Goal: Task Accomplishment & Management: Manage account settings

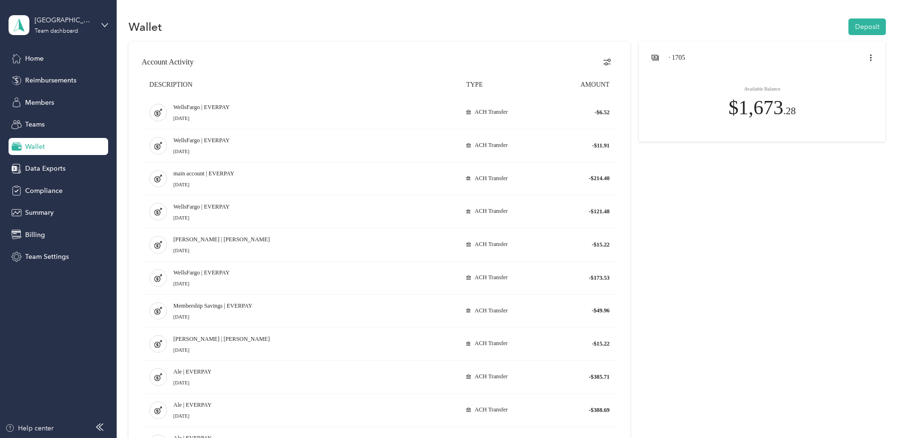
click at [51, 30] on div "Team dashboard" at bounding box center [57, 31] width 44 height 6
click at [40, 74] on div "Team dashboard" at bounding box center [43, 78] width 52 height 10
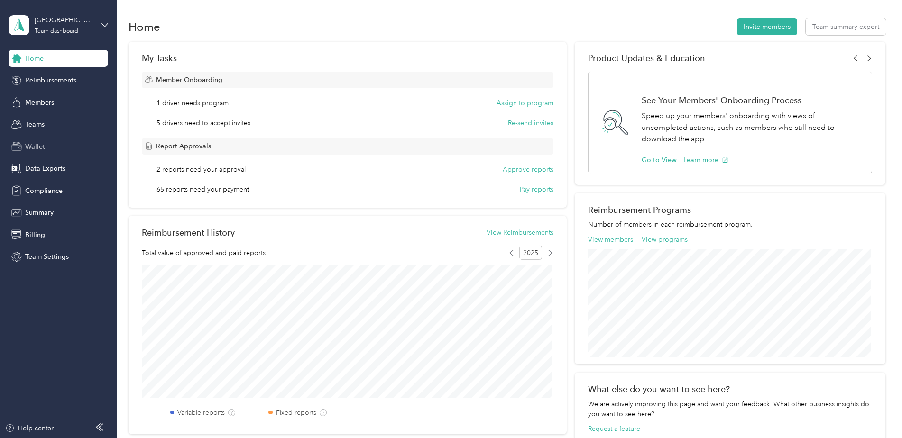
click at [37, 142] on span "Wallet" at bounding box center [35, 147] width 20 height 10
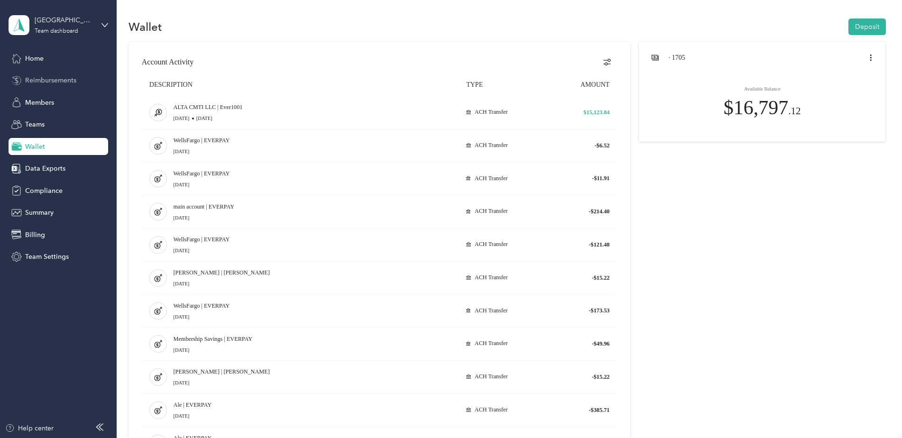
click at [36, 81] on span "Reimbursements" at bounding box center [50, 80] width 51 height 10
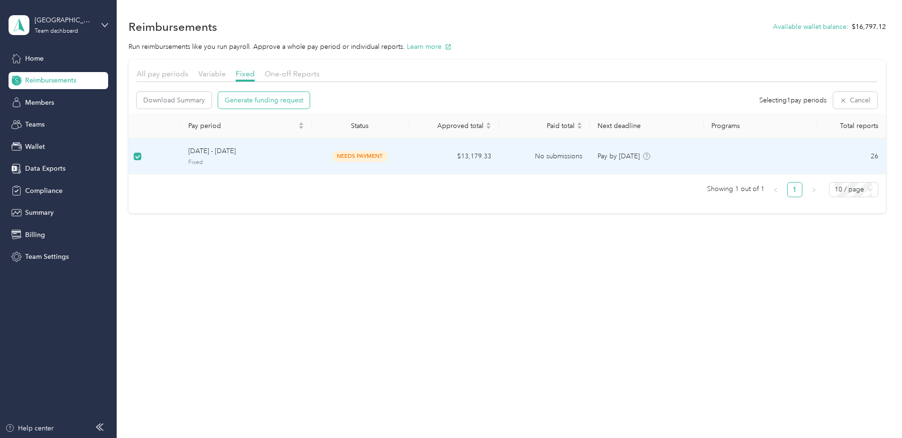
click at [264, 105] on button "Generate funding request" at bounding box center [264, 100] width 92 height 17
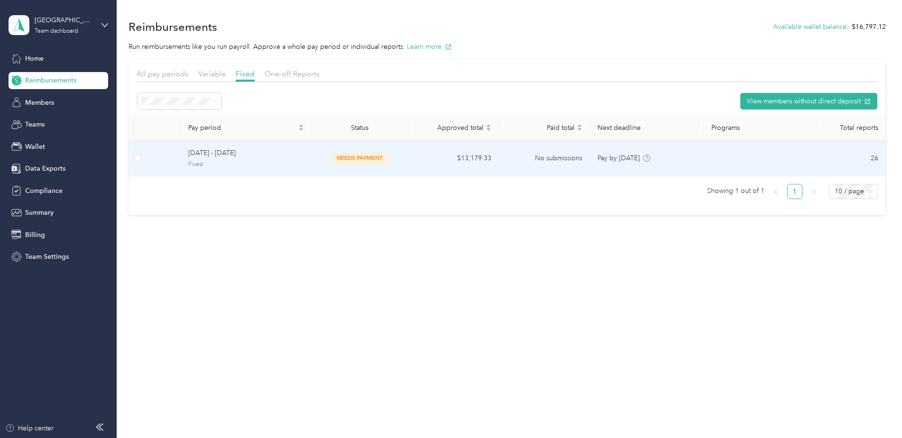
click at [134, 155] on td at bounding box center [138, 158] width 18 height 36
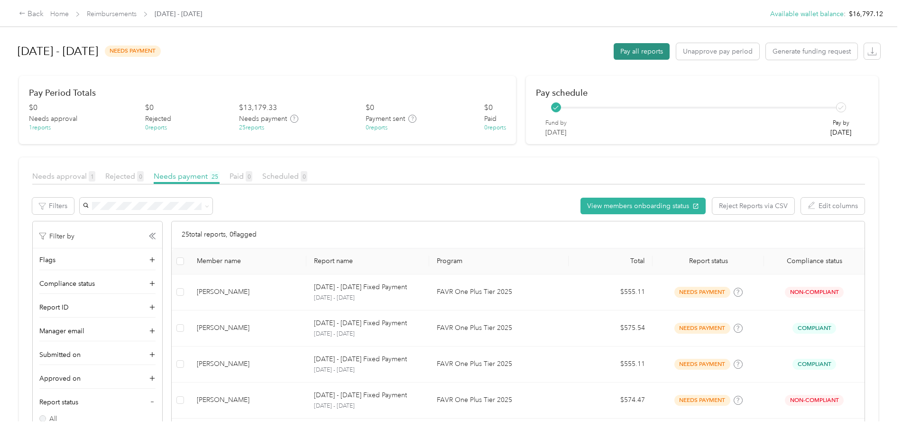
click at [638, 52] on button "Pay all reports" at bounding box center [642, 51] width 56 height 17
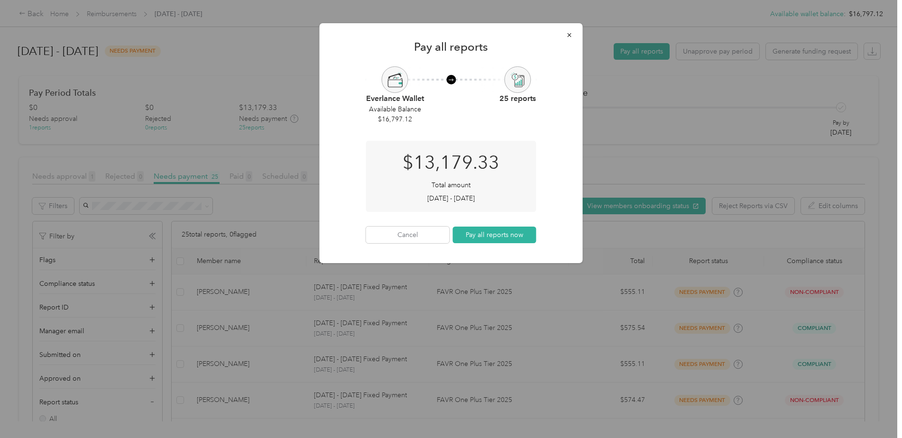
click at [491, 237] on button "Pay all reports now" at bounding box center [494, 235] width 83 height 17
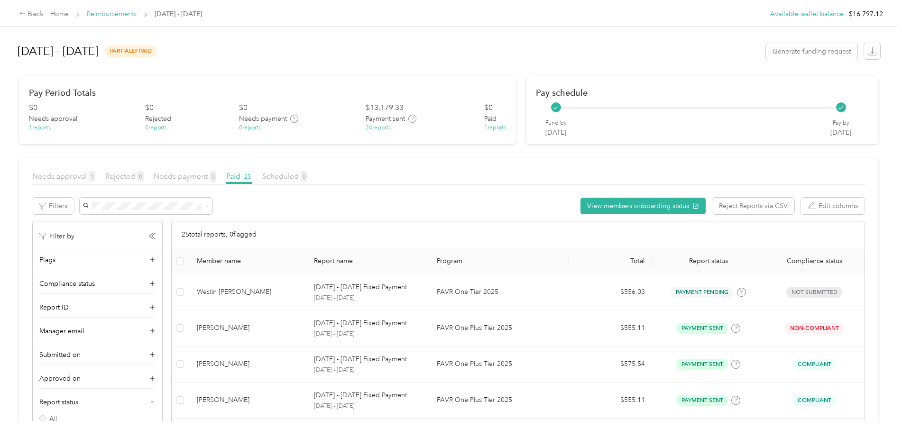
click at [99, 12] on link "Reimbursements" at bounding box center [112, 14] width 50 height 8
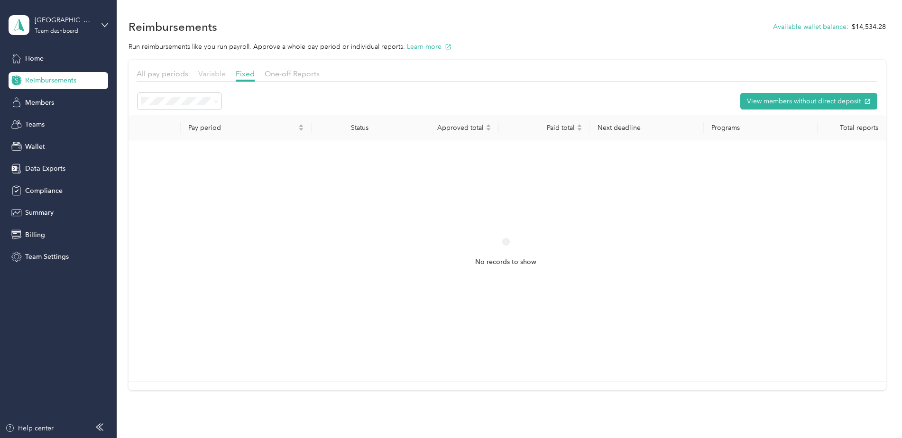
click at [219, 75] on span "Variable" at bounding box center [212, 73] width 28 height 9
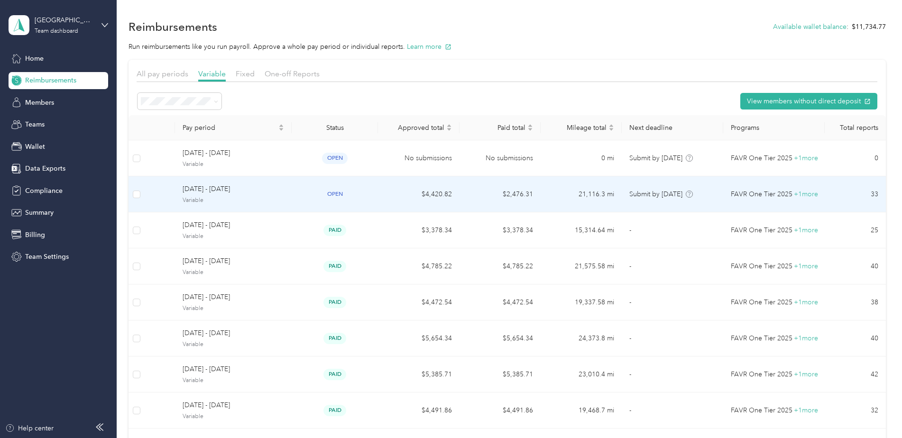
click at [190, 196] on span "Variable" at bounding box center [234, 200] width 102 height 9
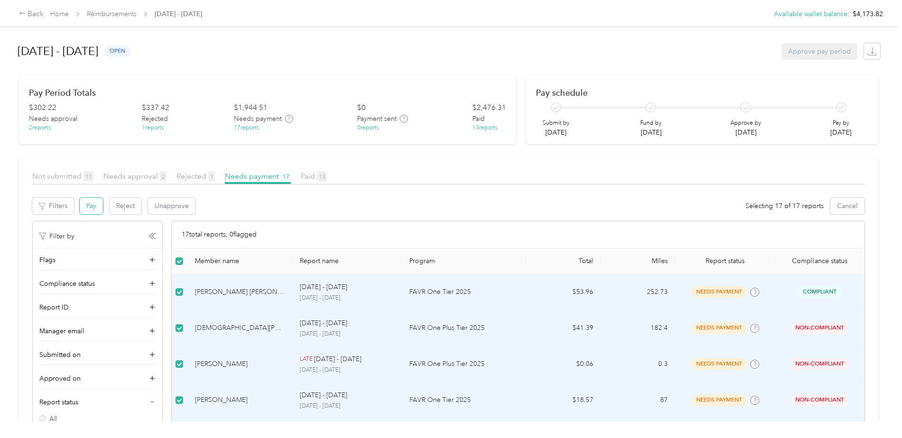
click at [89, 206] on button "Pay" at bounding box center [91, 206] width 23 height 17
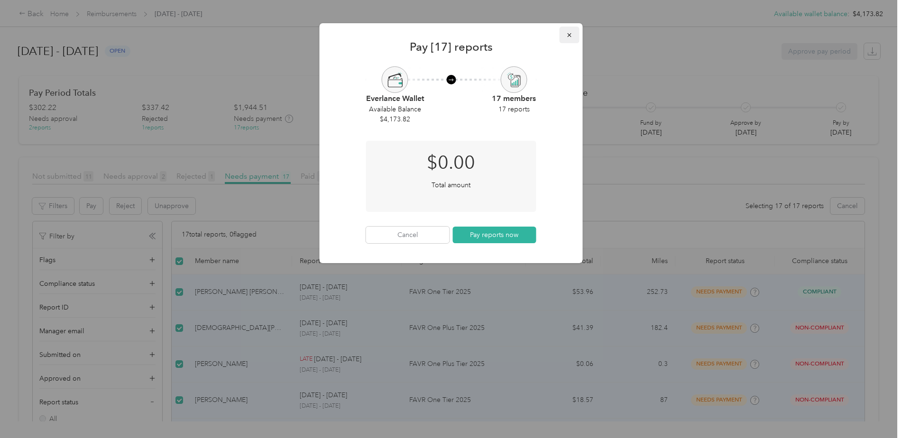
click at [568, 37] on icon "button" at bounding box center [569, 35] width 4 height 4
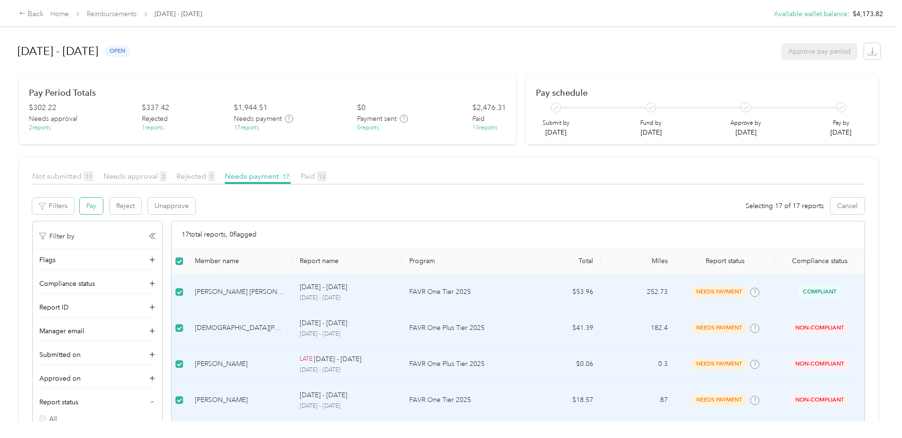
click at [95, 209] on button "Pay" at bounding box center [91, 206] width 23 height 17
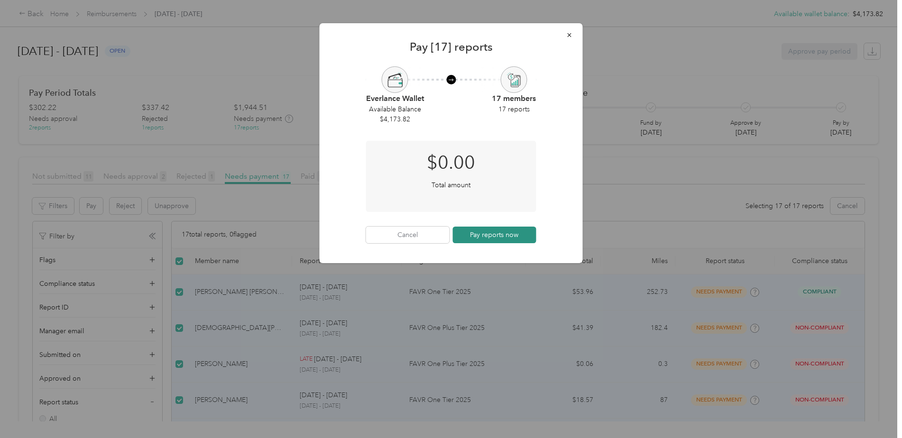
click at [491, 237] on button "Pay reports now" at bounding box center [494, 235] width 83 height 17
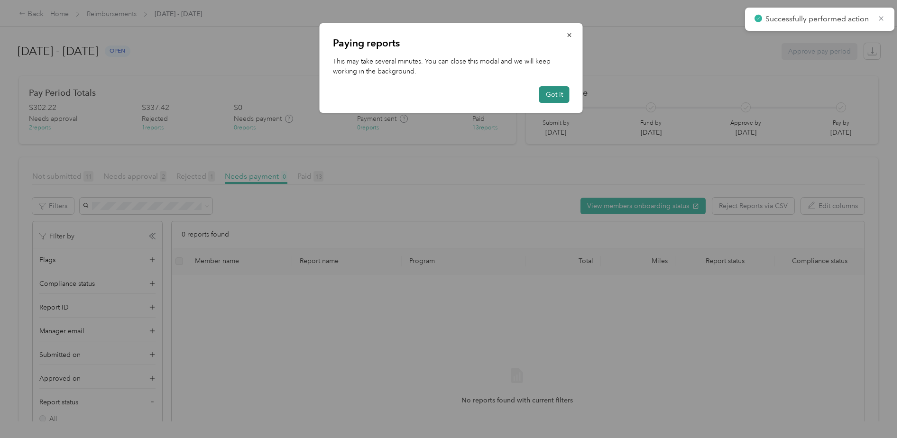
click at [551, 93] on button "Got it" at bounding box center [554, 94] width 30 height 17
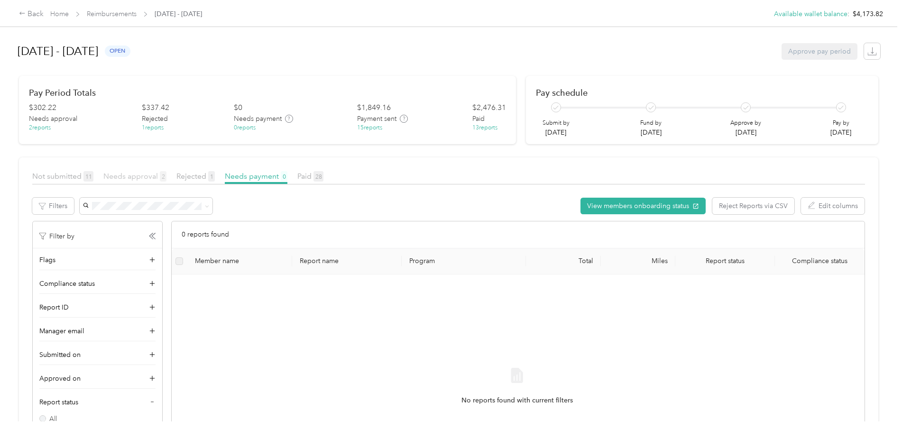
click at [122, 178] on span "Needs approval 2" at bounding box center [134, 176] width 63 height 9
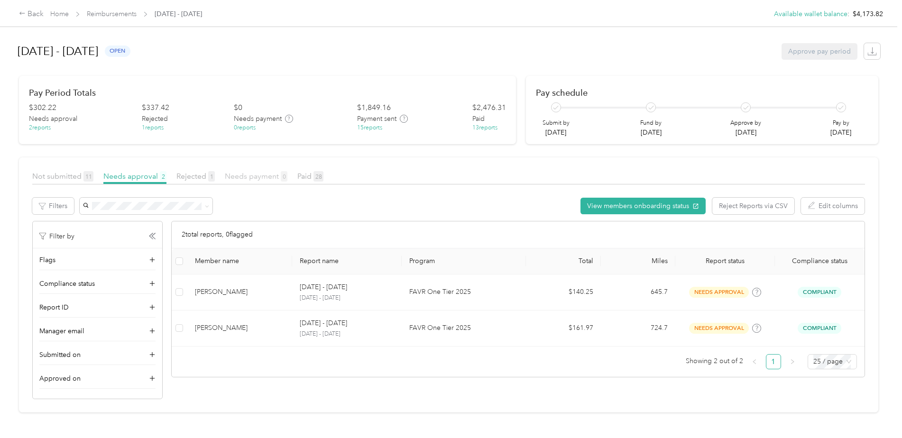
click at [256, 177] on span "Needs payment 0" at bounding box center [256, 176] width 63 height 9
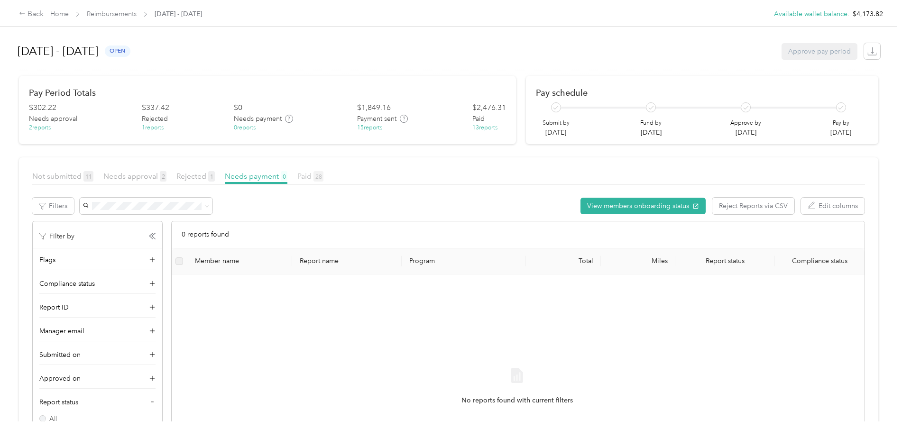
click at [306, 179] on span "Paid 28" at bounding box center [310, 176] width 26 height 9
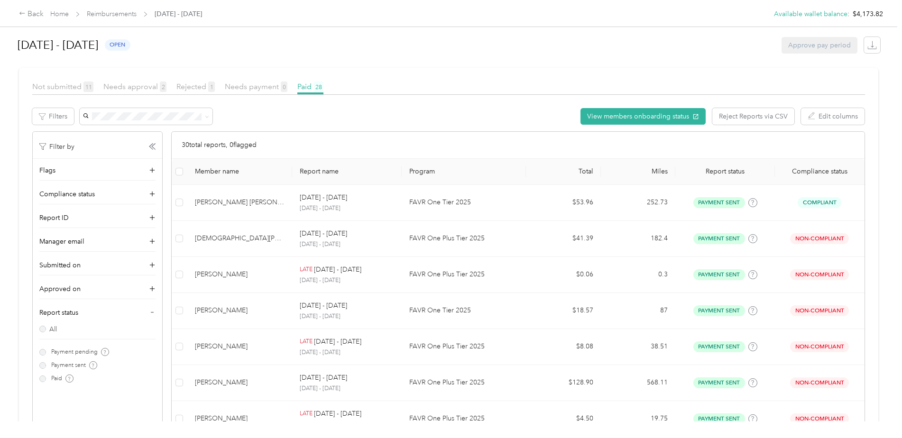
scroll to position [27, 0]
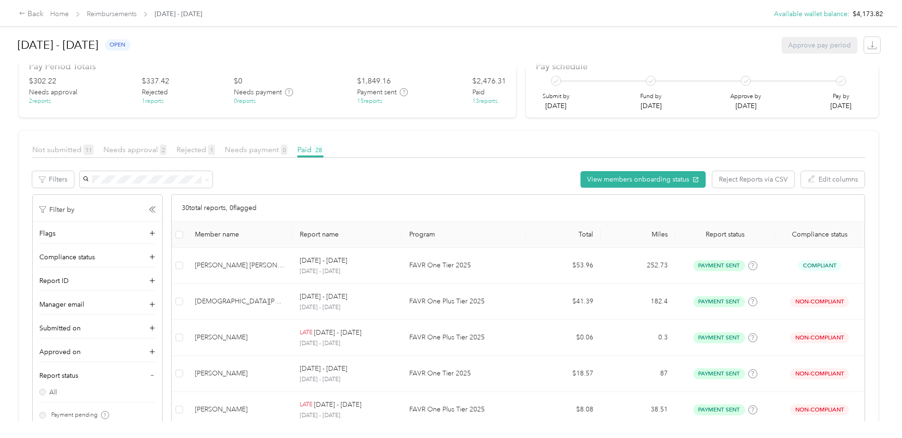
click at [370, 98] on div "15 reports" at bounding box center [369, 101] width 25 height 9
click at [370, 103] on div "15 reports" at bounding box center [369, 101] width 25 height 9
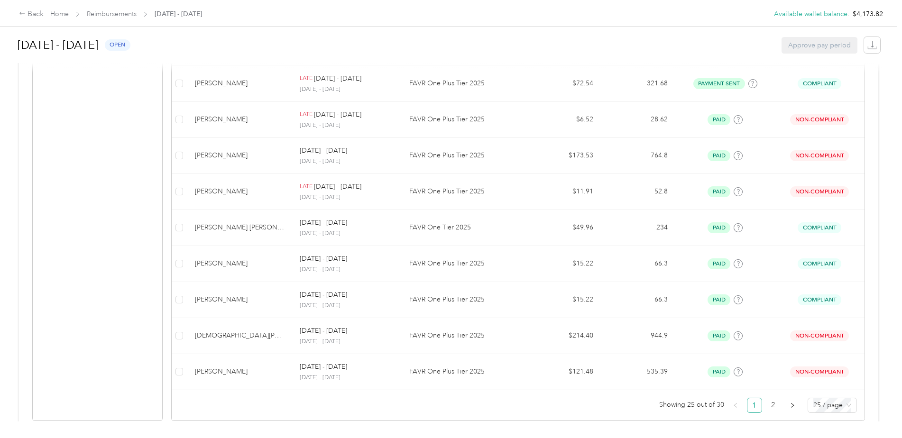
scroll to position [806, 0]
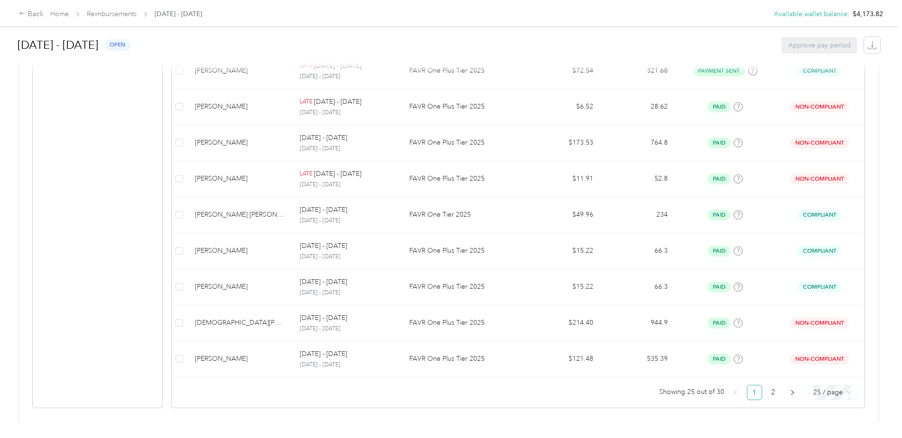
click at [848, 387] on span "25 / page" at bounding box center [833, 393] width 38 height 14
click at [839, 354] on div "50 / page" at bounding box center [832, 358] width 34 height 10
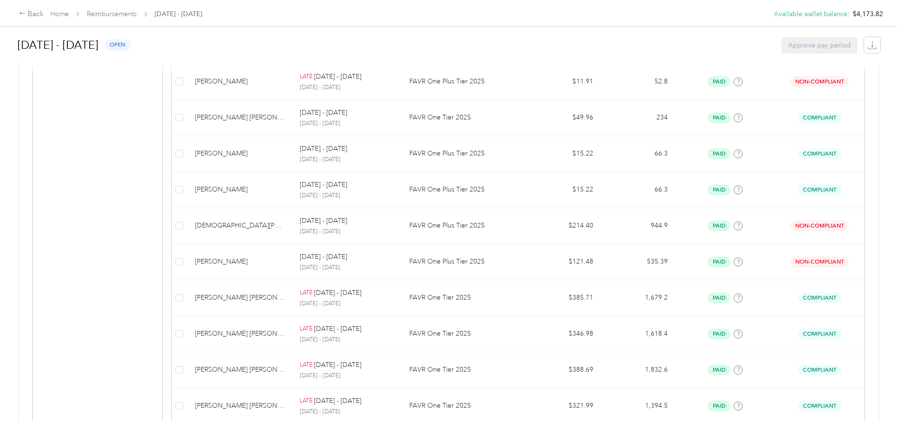
scroll to position [843, 0]
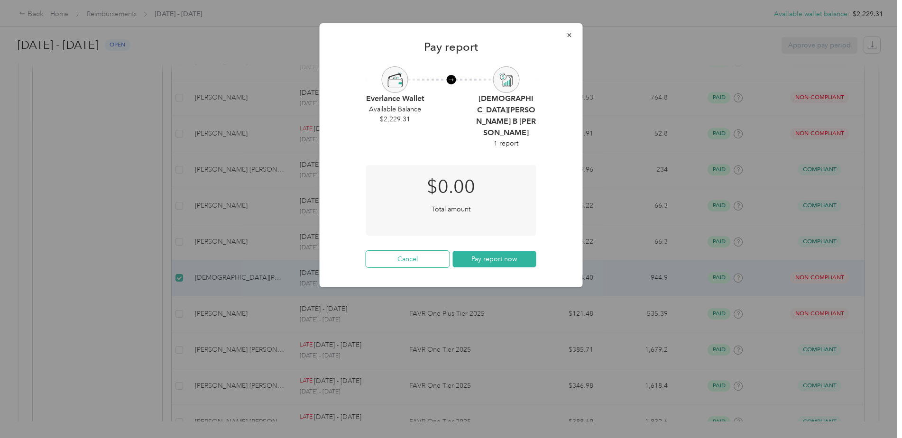
click at [404, 251] on button "Cancel" at bounding box center [407, 259] width 83 height 17
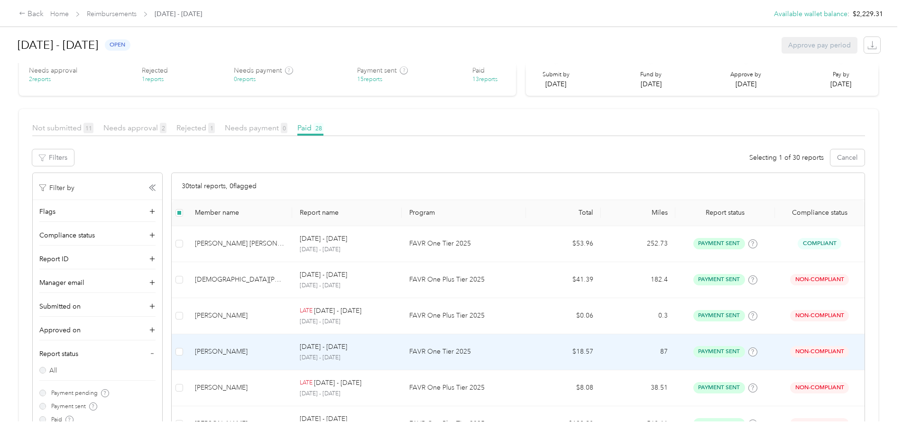
scroll to position [37, 0]
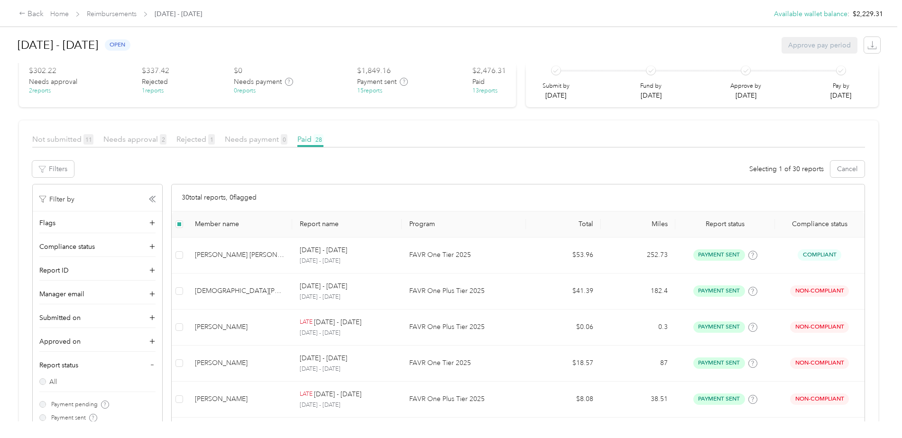
click at [227, 222] on div "Member name" at bounding box center [239, 224] width 89 height 8
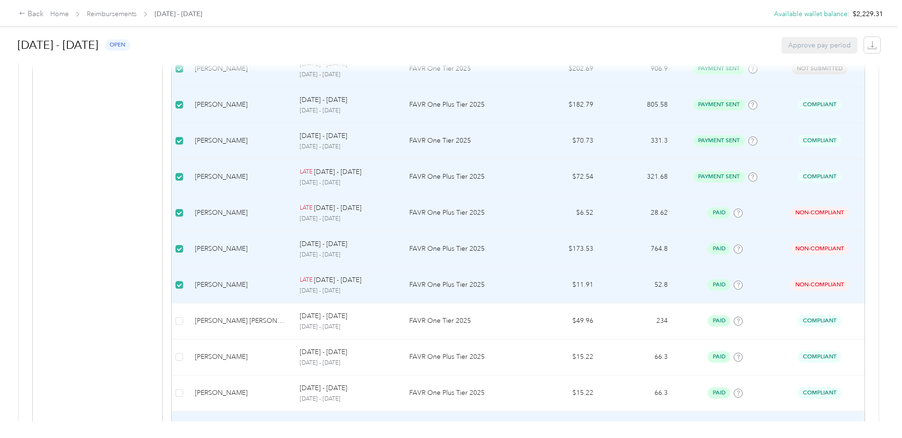
scroll to position [712, 0]
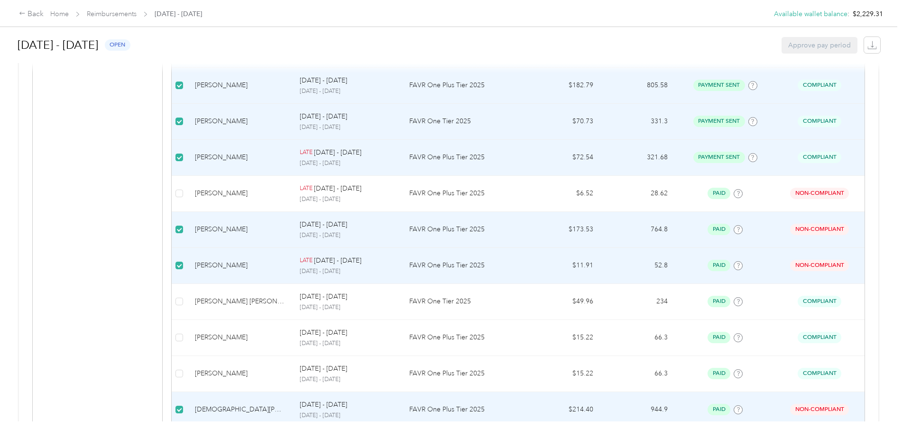
click at [179, 235] on td at bounding box center [180, 230] width 16 height 36
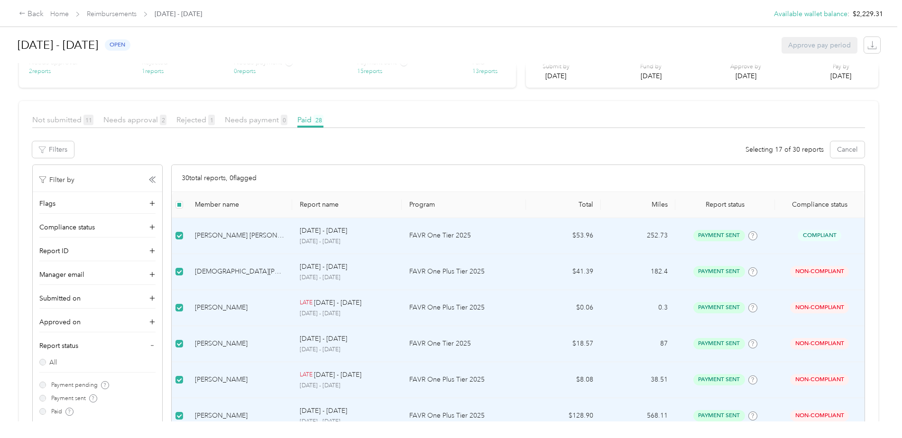
scroll to position [0, 0]
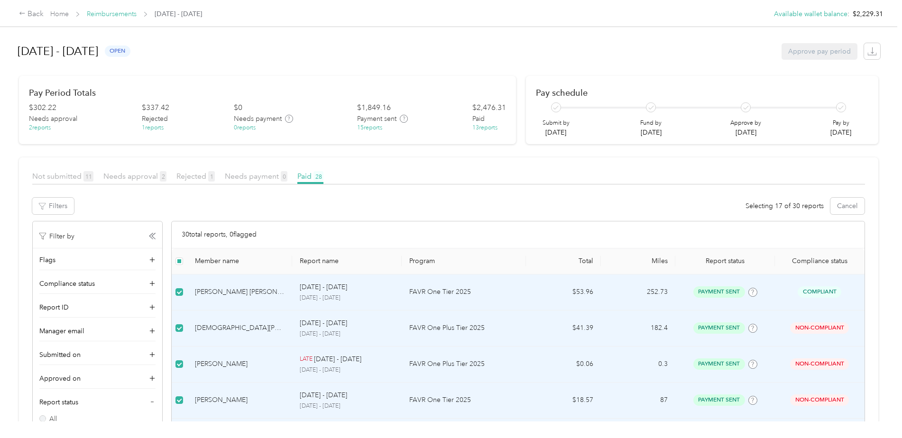
click at [122, 18] on link "Reimbursements" at bounding box center [112, 14] width 50 height 8
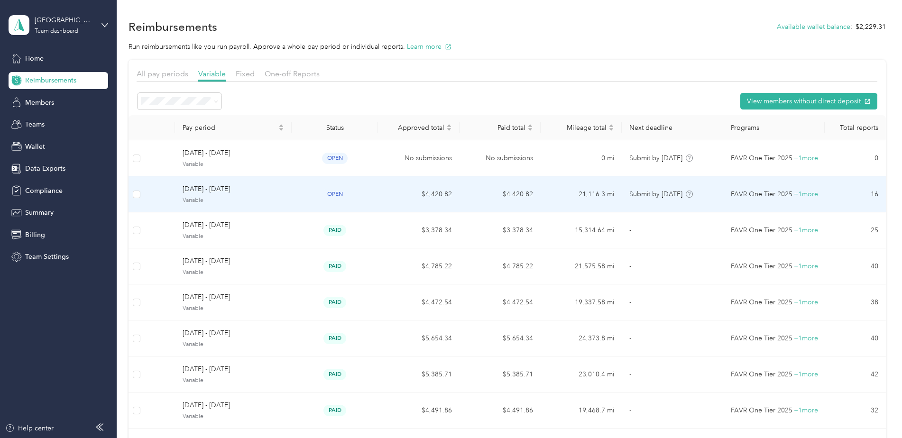
click at [208, 194] on span "[DATE] - [DATE]" at bounding box center [234, 189] width 102 height 10
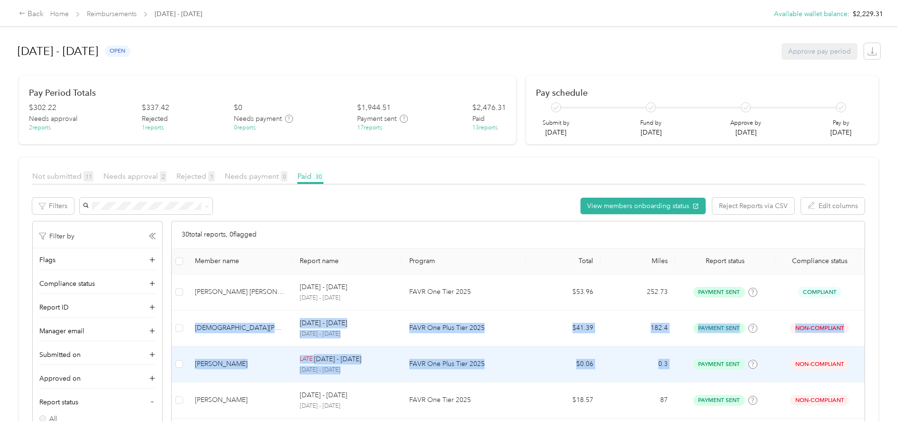
drag, startPoint x: 174, startPoint y: 316, endPoint x: 678, endPoint y: 348, distance: 505.3
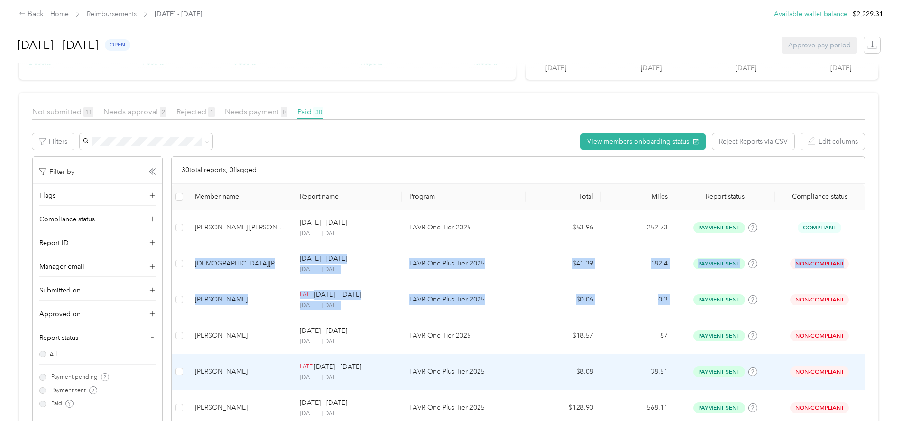
scroll to position [47, 0]
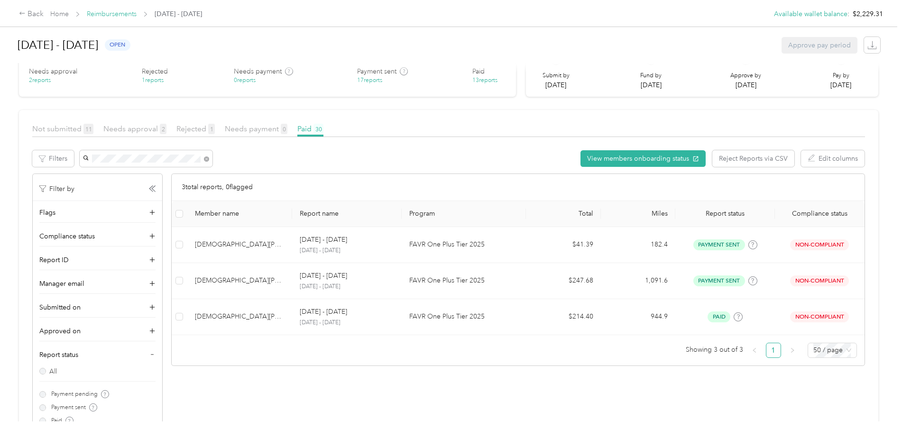
click at [120, 16] on link "Reimbursements" at bounding box center [112, 14] width 50 height 8
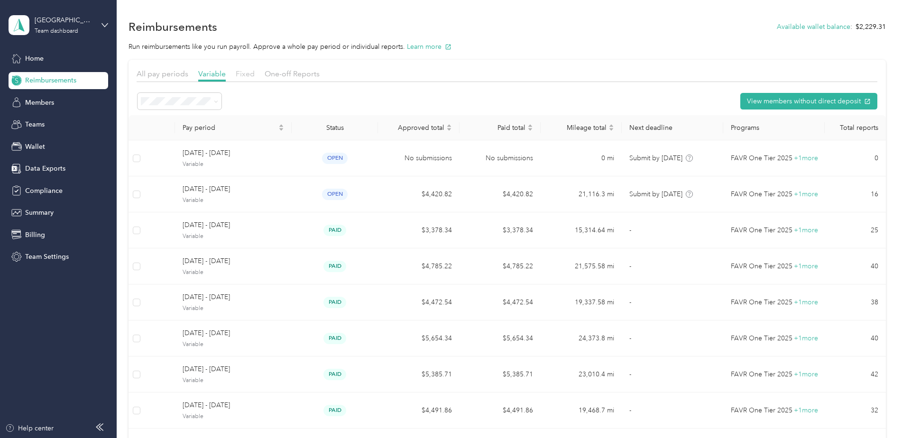
click at [242, 74] on span "Fixed" at bounding box center [245, 73] width 19 height 9
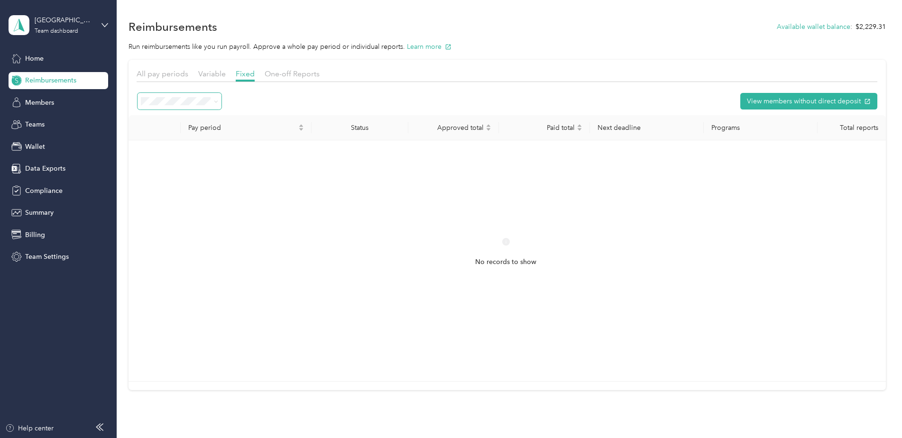
click at [217, 98] on span at bounding box center [216, 101] width 4 height 8
click at [216, 101] on icon at bounding box center [216, 102] width 4 height 4
click at [164, 190] on ol "Needs approval Needs payment Partially paid Paid All Payment issues" at bounding box center [180, 161] width 84 height 100
click at [217, 103] on icon at bounding box center [216, 102] width 4 height 4
click at [157, 181] on div "All" at bounding box center [179, 183] width 71 height 10
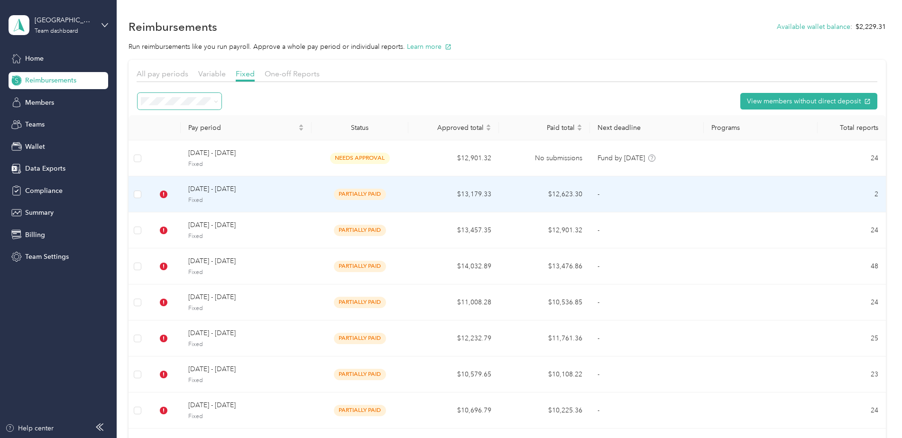
click at [210, 196] on span "Fixed" at bounding box center [246, 200] width 116 height 9
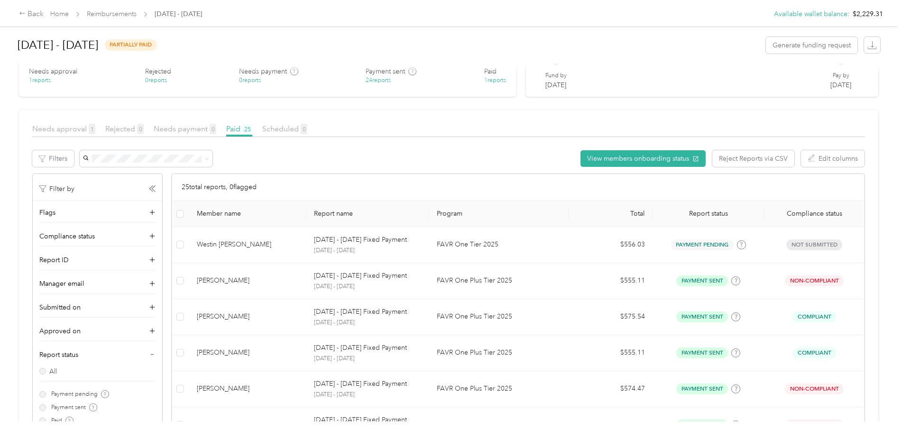
scroll to position [95, 0]
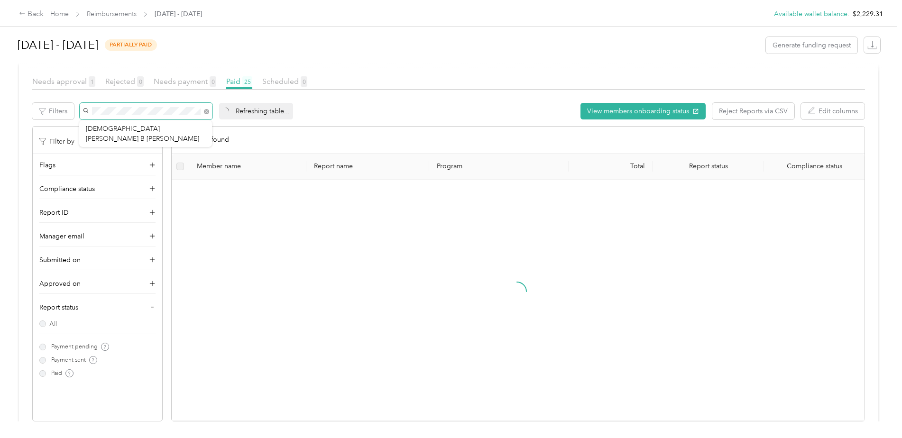
scroll to position [82, 0]
